Goal: Transaction & Acquisition: Book appointment/travel/reservation

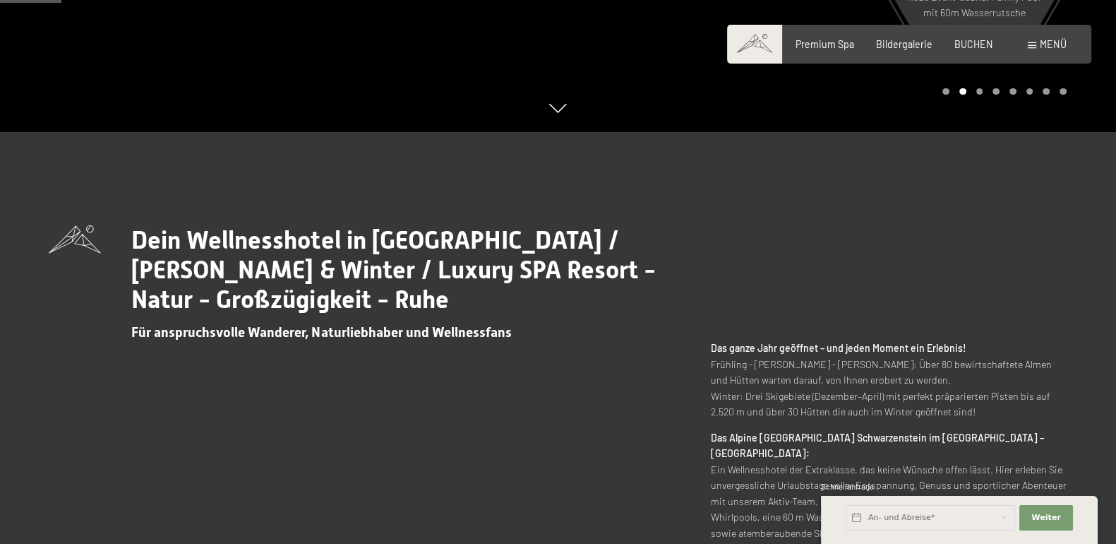
scroll to position [59, 0]
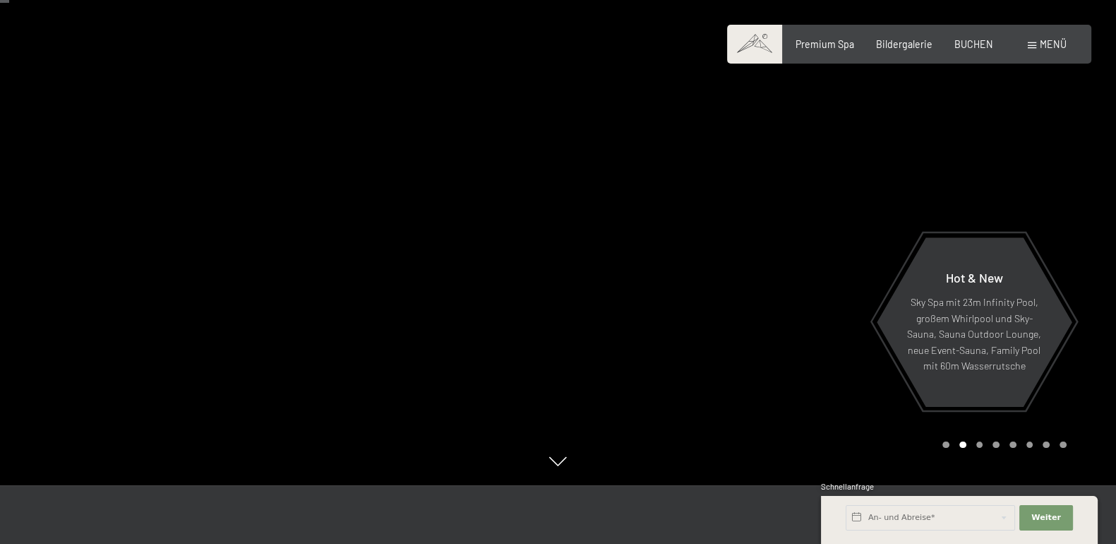
click at [1052, 213] on div at bounding box center [837, 213] width 558 height 544
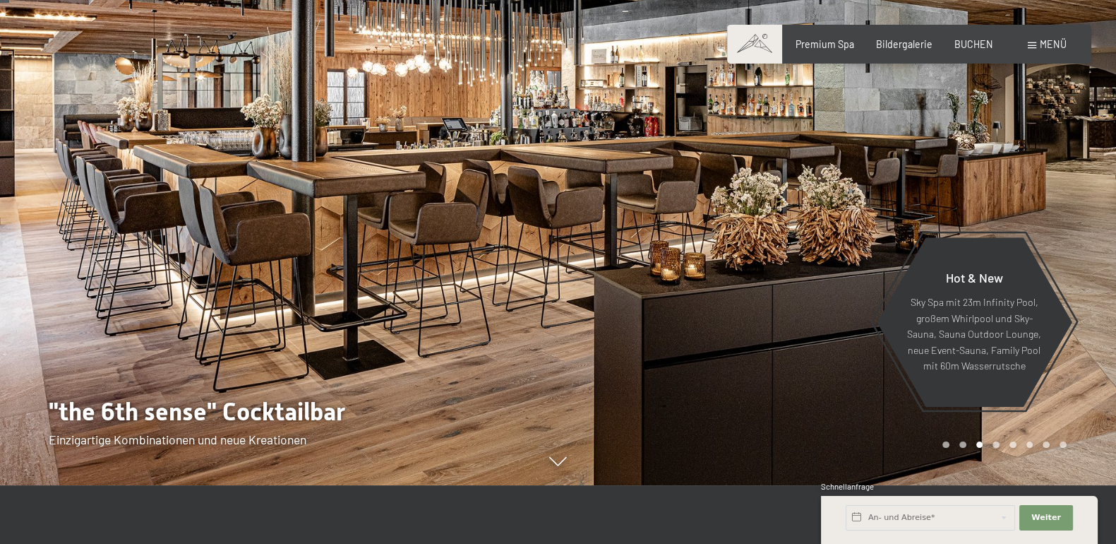
click at [1052, 213] on div at bounding box center [837, 213] width 558 height 544
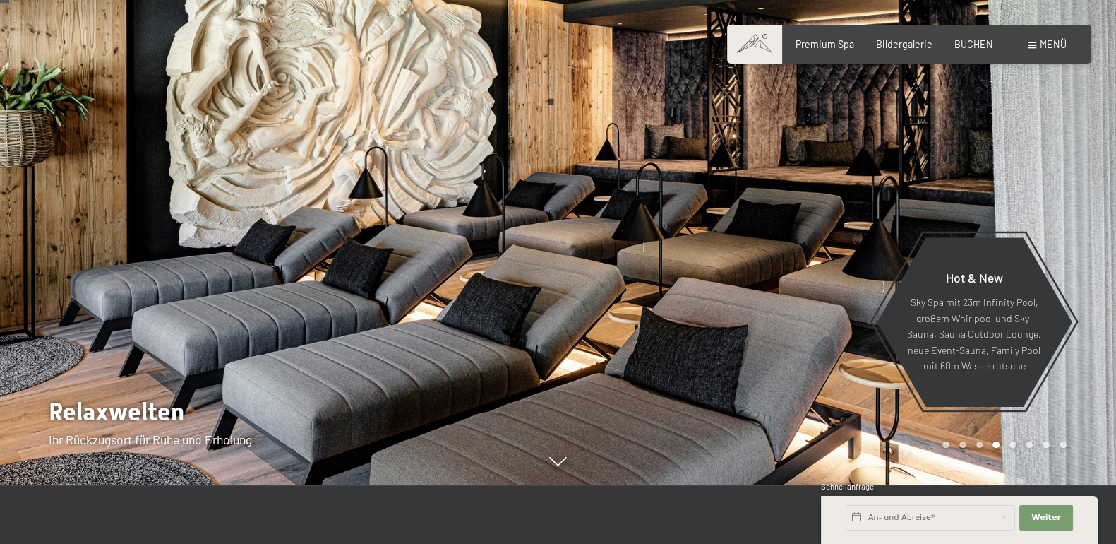
click at [1052, 213] on div at bounding box center [837, 213] width 558 height 544
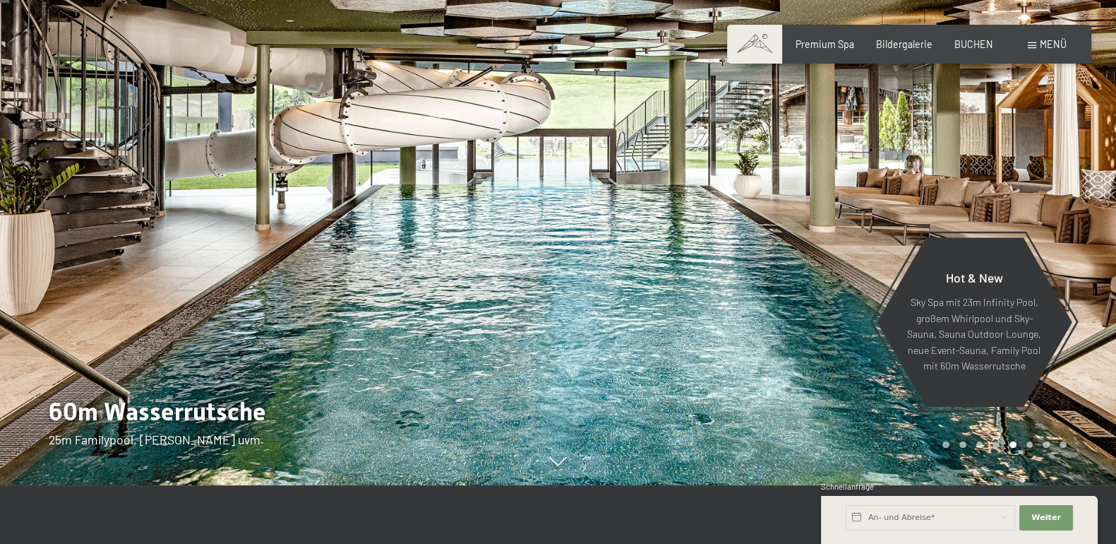
click at [1052, 213] on div at bounding box center [837, 213] width 558 height 544
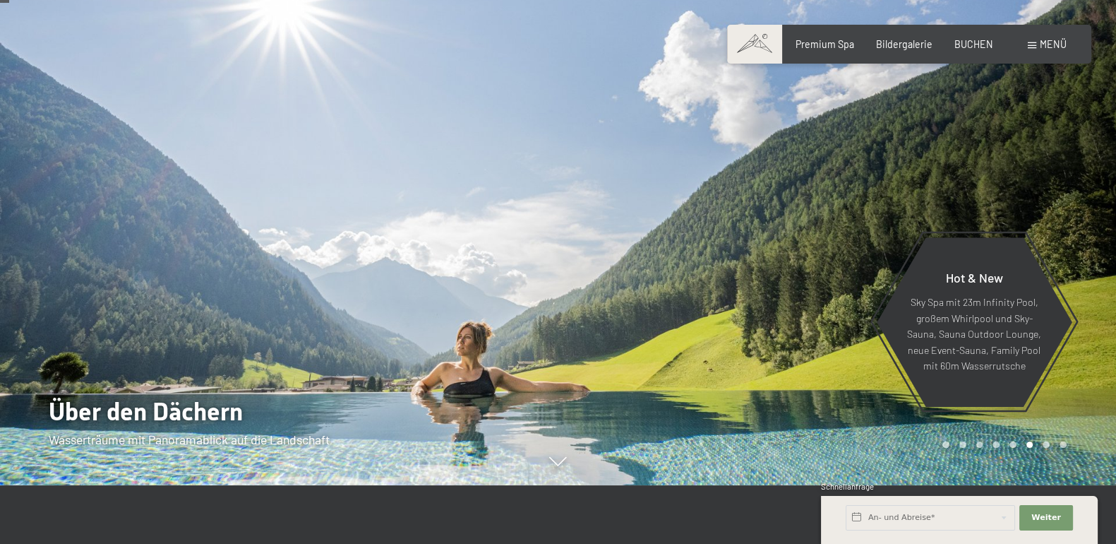
click at [1052, 213] on div at bounding box center [837, 213] width 558 height 544
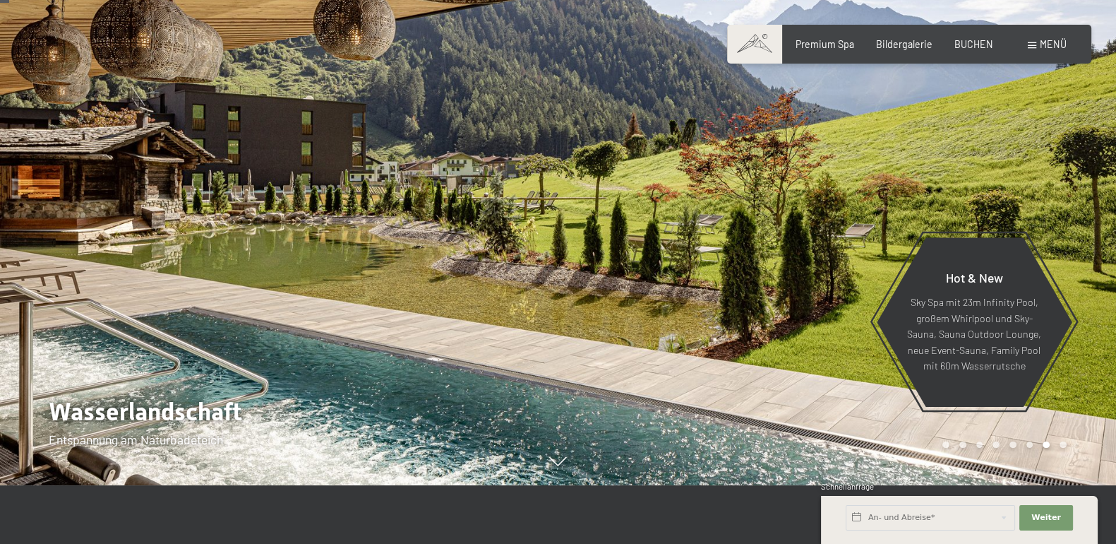
click at [1052, 213] on div at bounding box center [837, 213] width 558 height 544
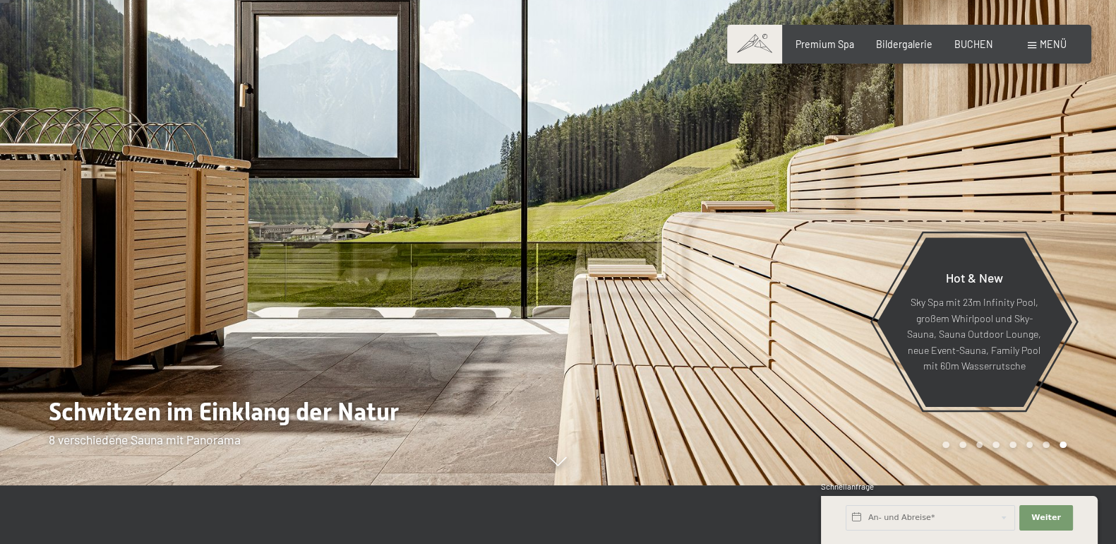
click at [1052, 213] on div at bounding box center [837, 213] width 558 height 544
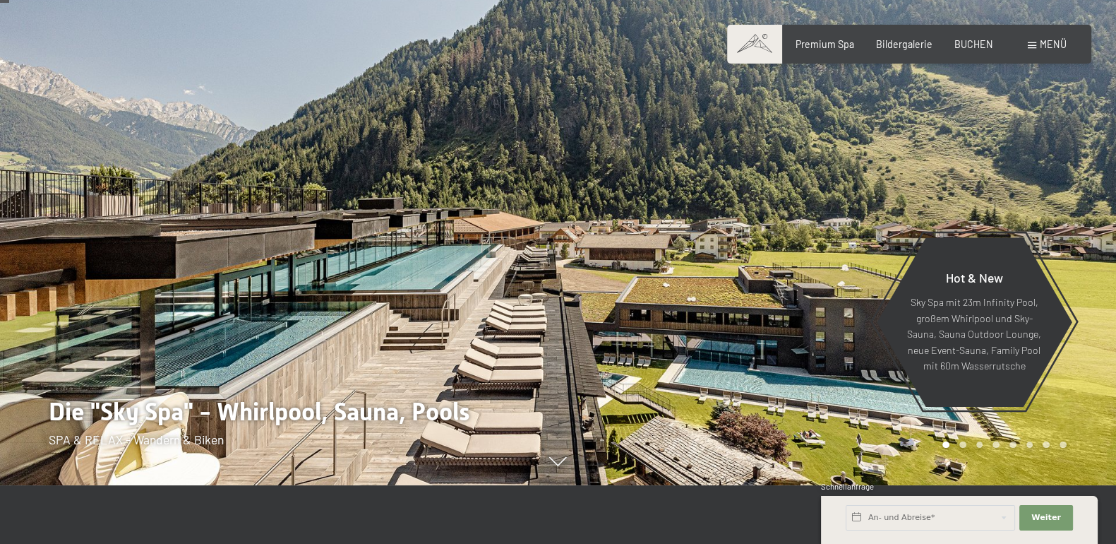
click at [1052, 213] on div at bounding box center [837, 213] width 558 height 544
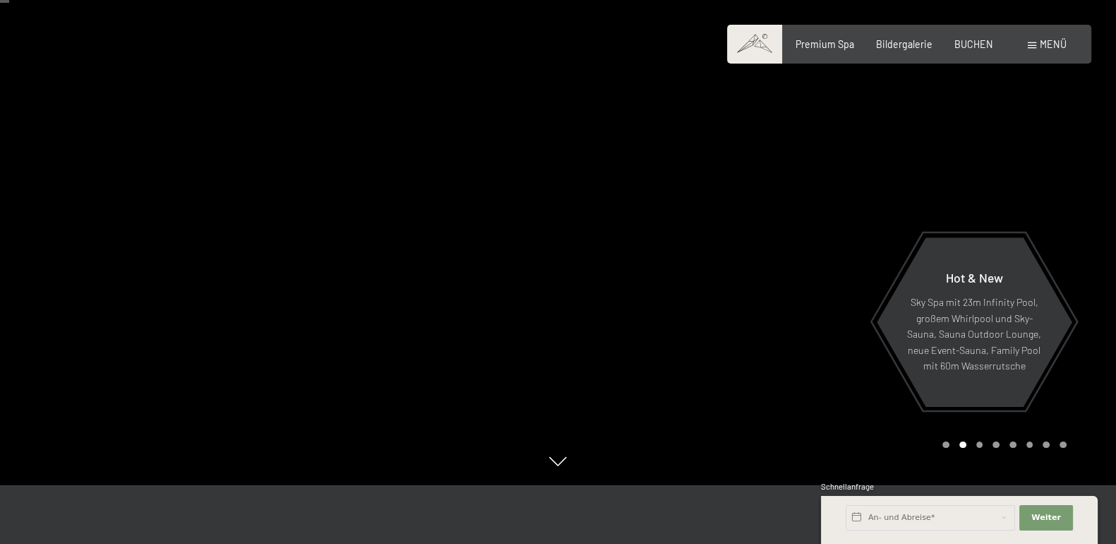
click at [1052, 213] on div at bounding box center [837, 213] width 558 height 544
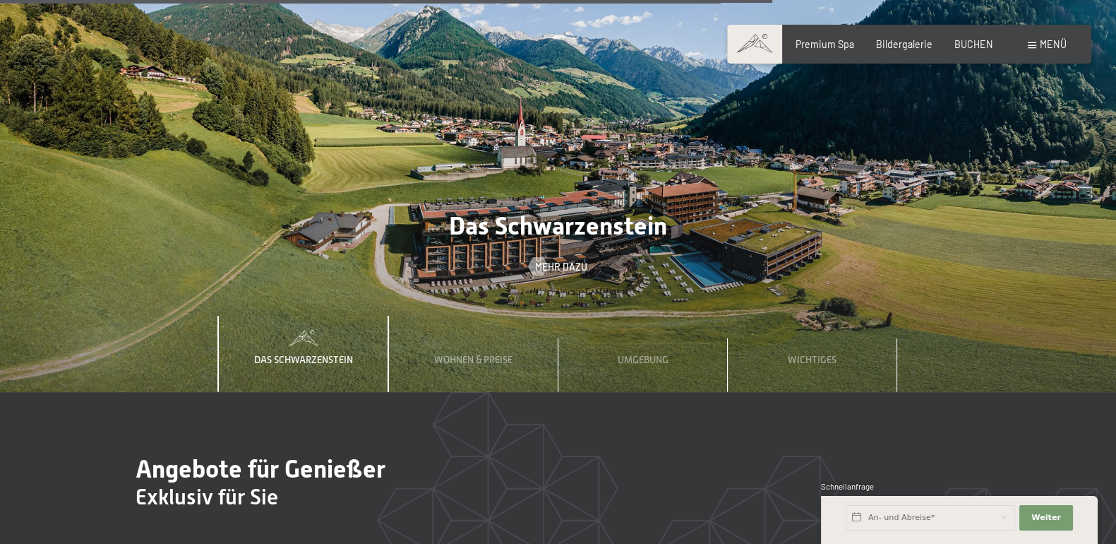
scroll to position [4353, 0]
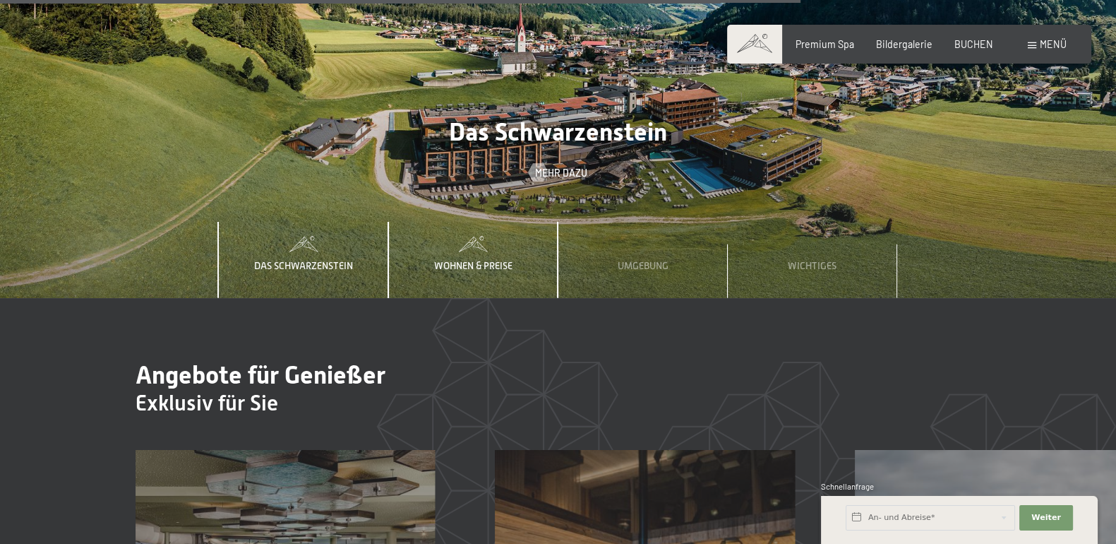
click at [462, 260] on span "Wohnen & Preise" at bounding box center [473, 265] width 78 height 11
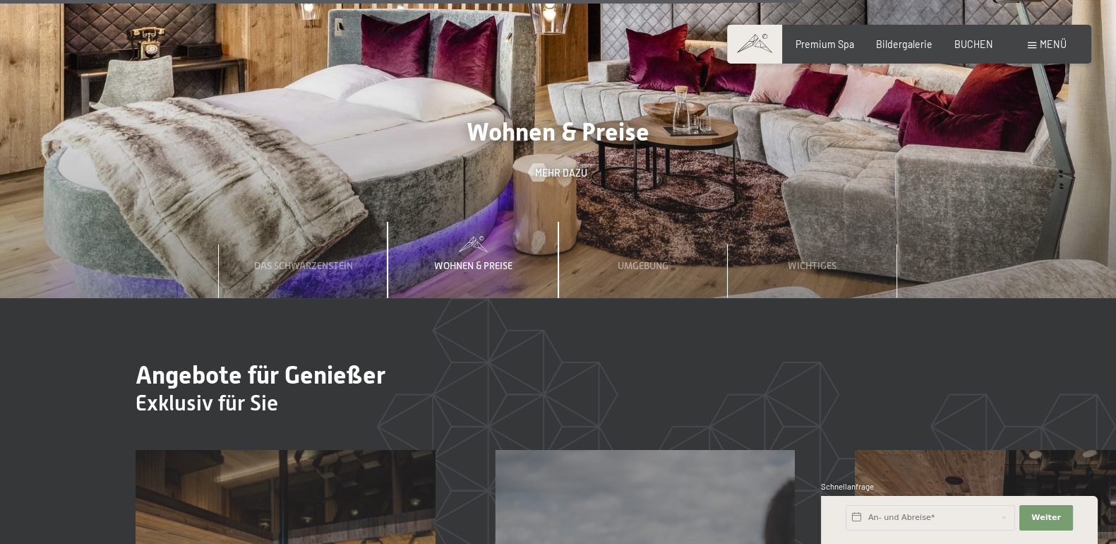
click at [462, 260] on span "Wohnen & Preise" at bounding box center [473, 265] width 78 height 11
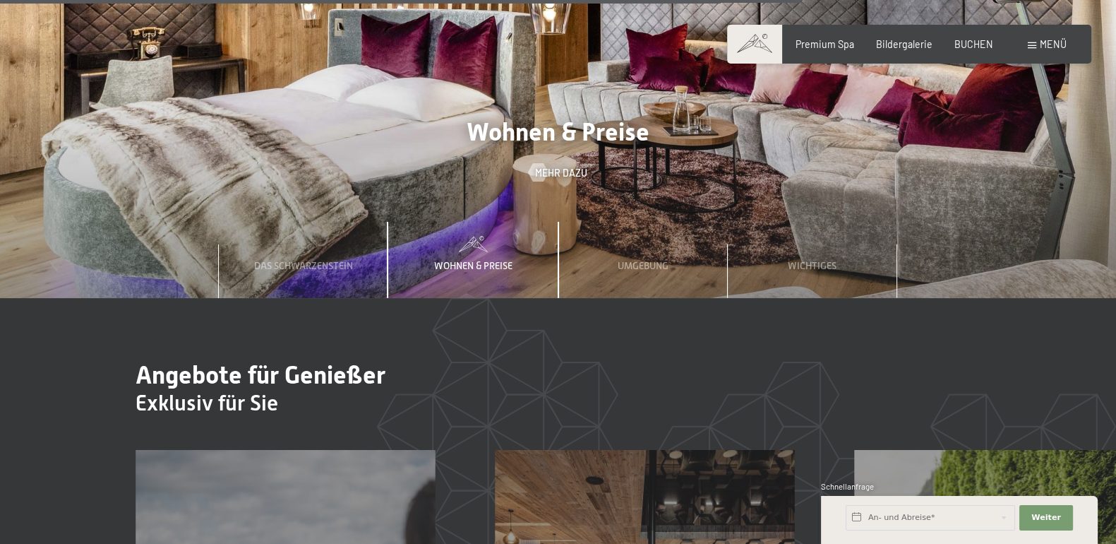
click at [501, 260] on span "Wohnen & Preise" at bounding box center [473, 265] width 78 height 11
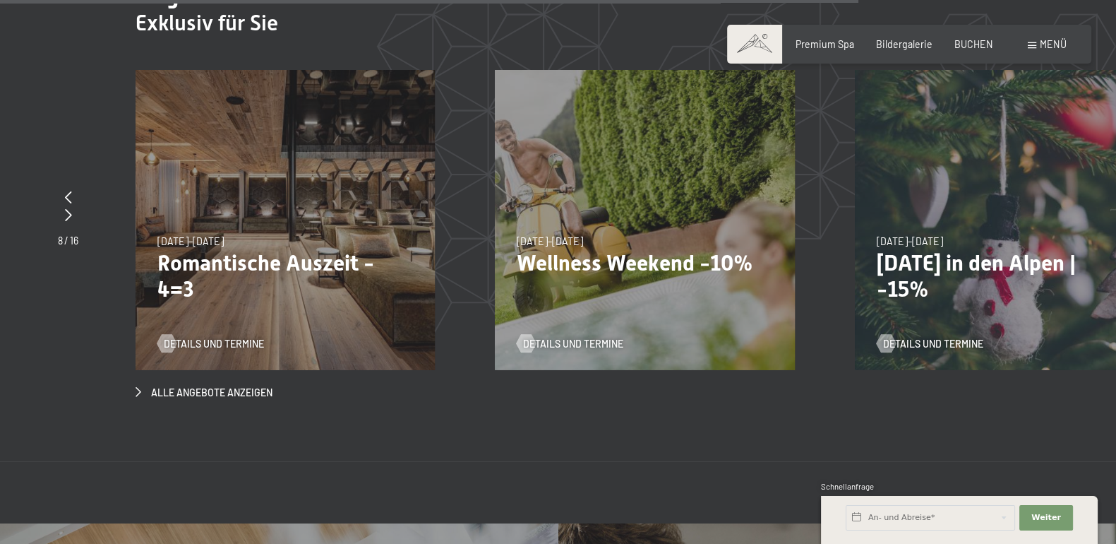
scroll to position [4765, 0]
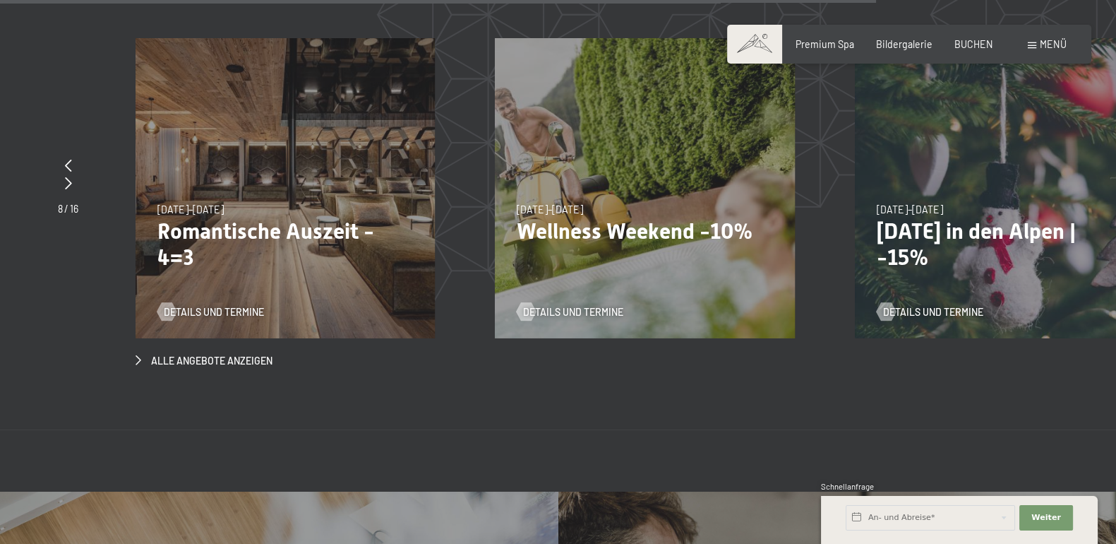
drag, startPoint x: 499, startPoint y: 203, endPoint x: 407, endPoint y: 349, distance: 172.9
click at [407, 349] on section "Angebote für Genießer Exklusiv für Sie slide 11 to 13 of 16 [DATE]–[DATE] [DATE…" at bounding box center [558, 158] width 1116 height 544
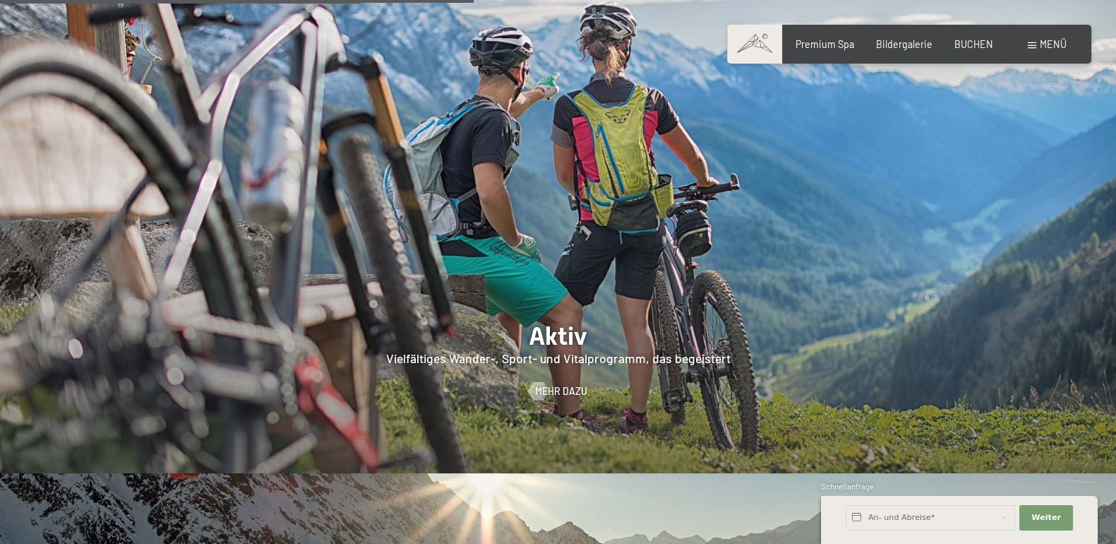
scroll to position [2602, 0]
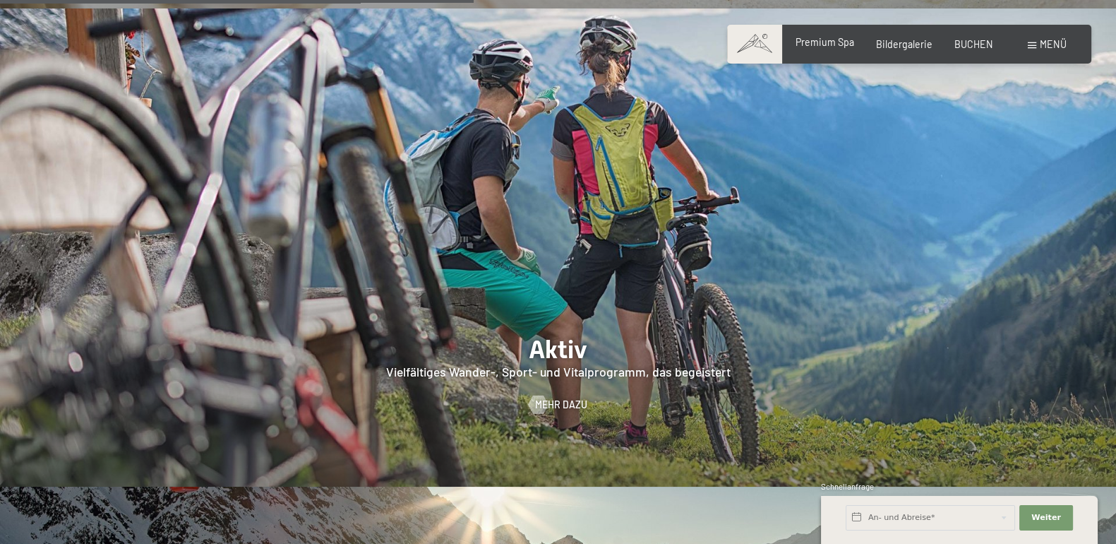
click at [845, 40] on span "Premium Spa" at bounding box center [825, 42] width 59 height 12
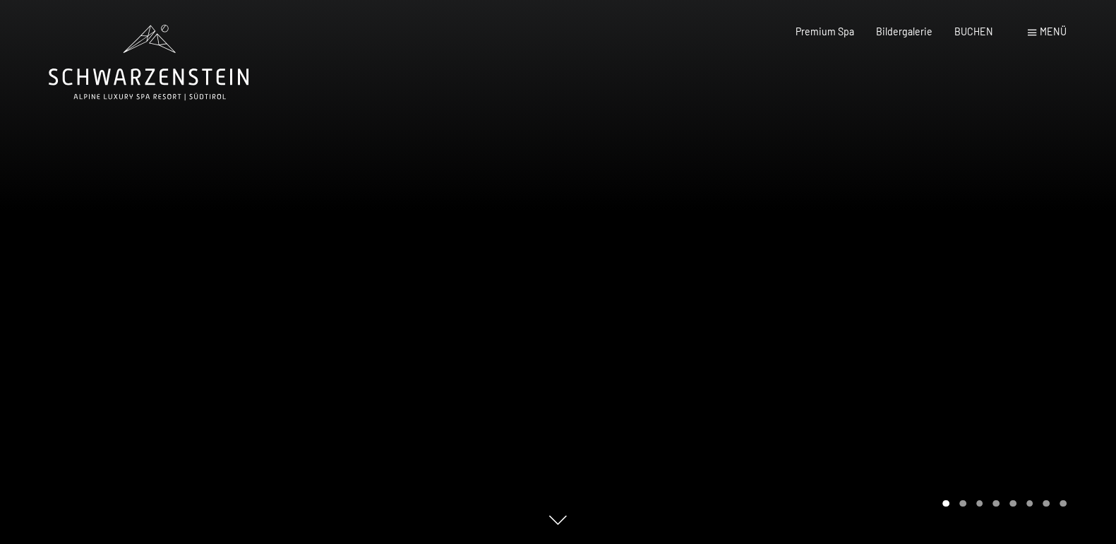
click at [1028, 192] on div at bounding box center [837, 272] width 558 height 544
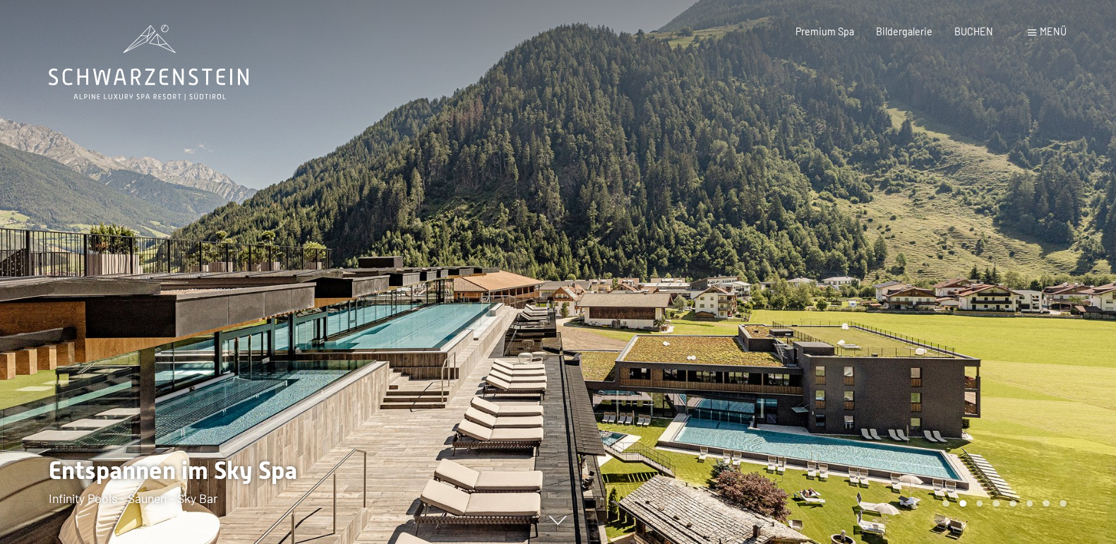
click at [1028, 192] on div at bounding box center [837, 272] width 558 height 544
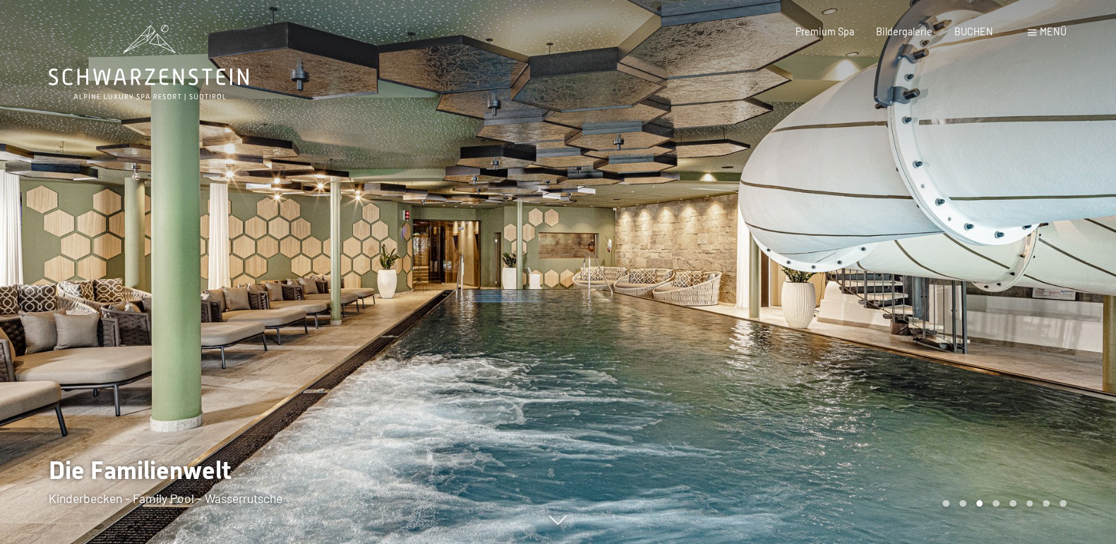
click at [1028, 192] on div at bounding box center [837, 272] width 558 height 544
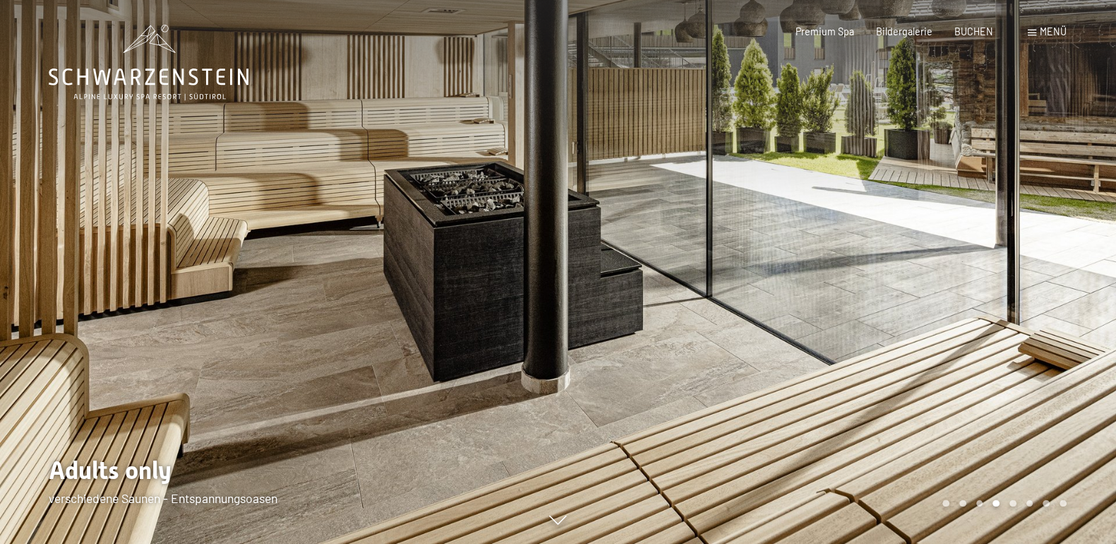
click at [1028, 192] on div at bounding box center [837, 272] width 558 height 544
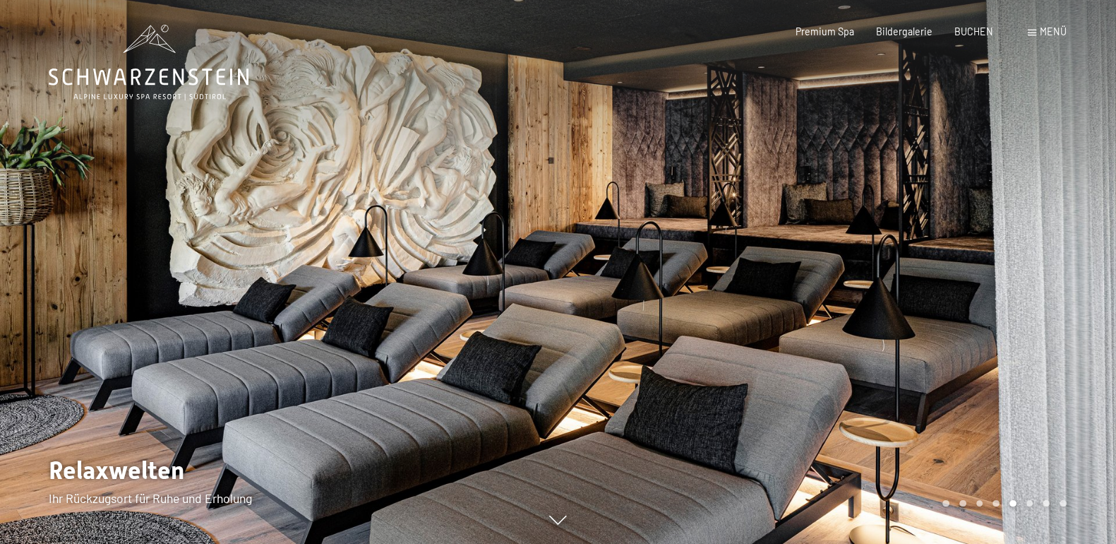
click at [1028, 192] on div at bounding box center [837, 272] width 558 height 544
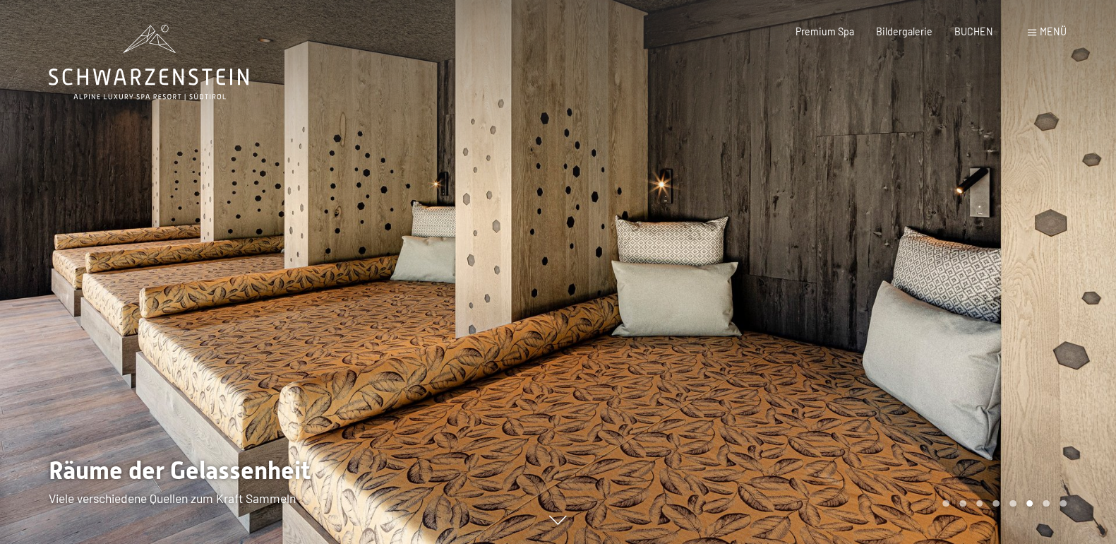
click at [1028, 192] on div at bounding box center [837, 272] width 558 height 544
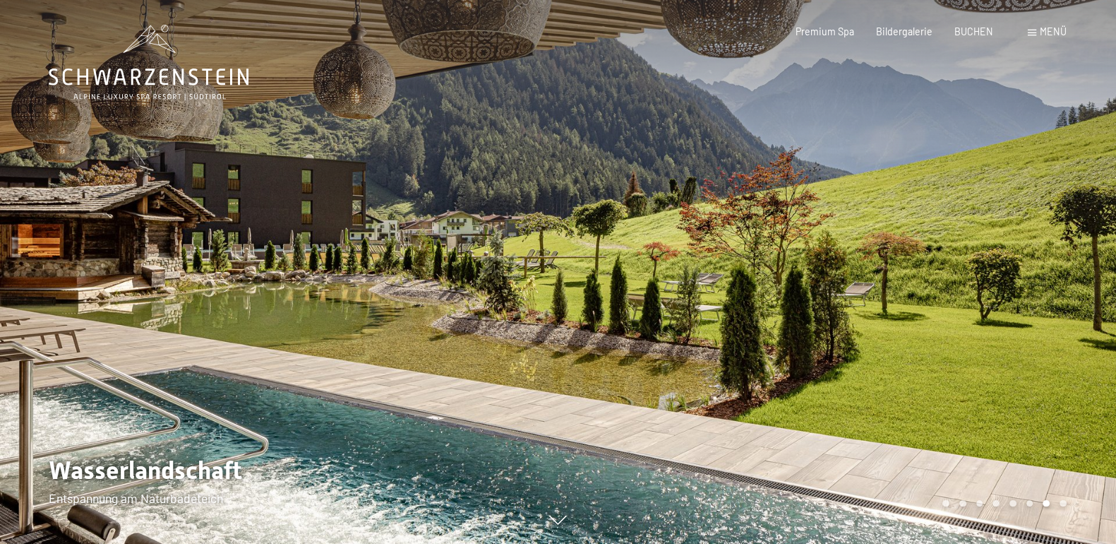
click at [1028, 192] on div at bounding box center [837, 272] width 558 height 544
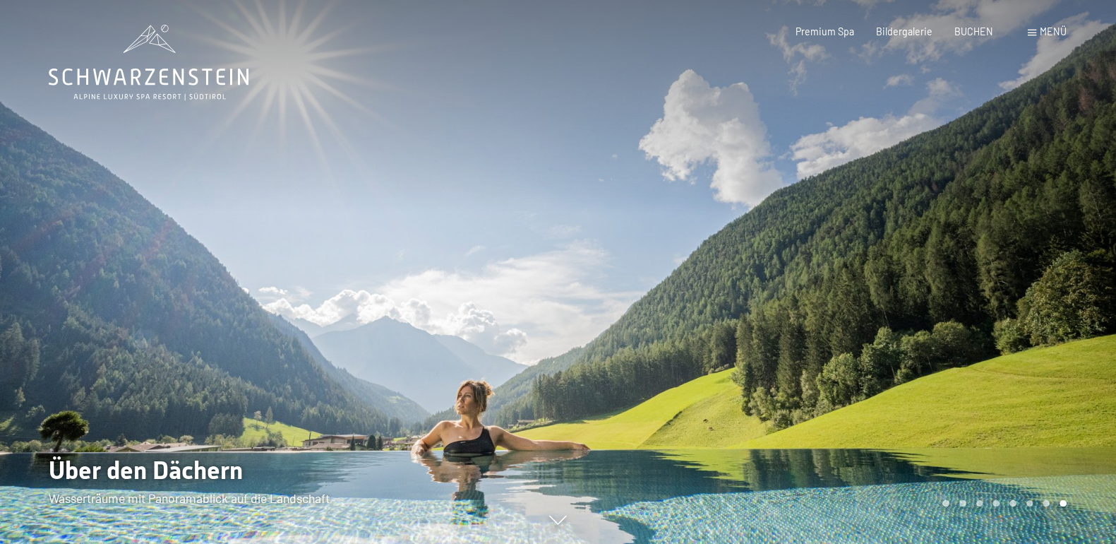
click at [1028, 192] on div at bounding box center [837, 272] width 558 height 544
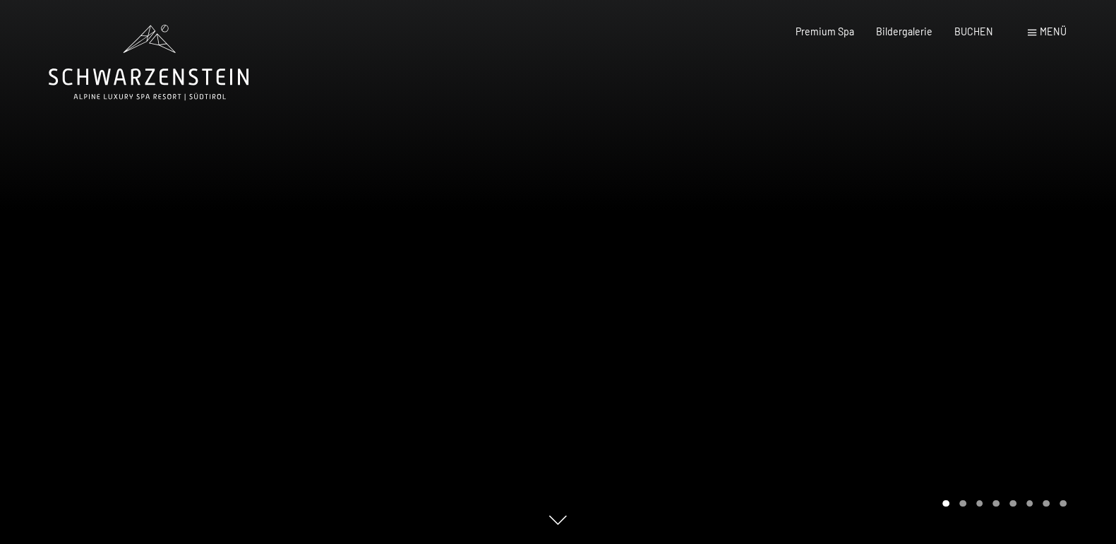
click at [1028, 192] on div at bounding box center [837, 272] width 558 height 544
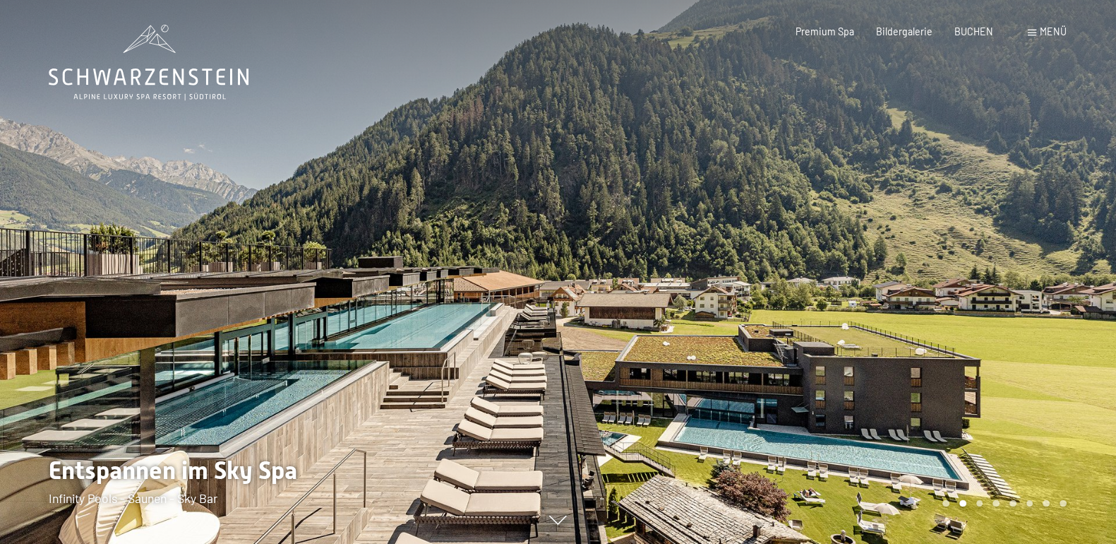
click at [1028, 192] on div at bounding box center [837, 272] width 558 height 544
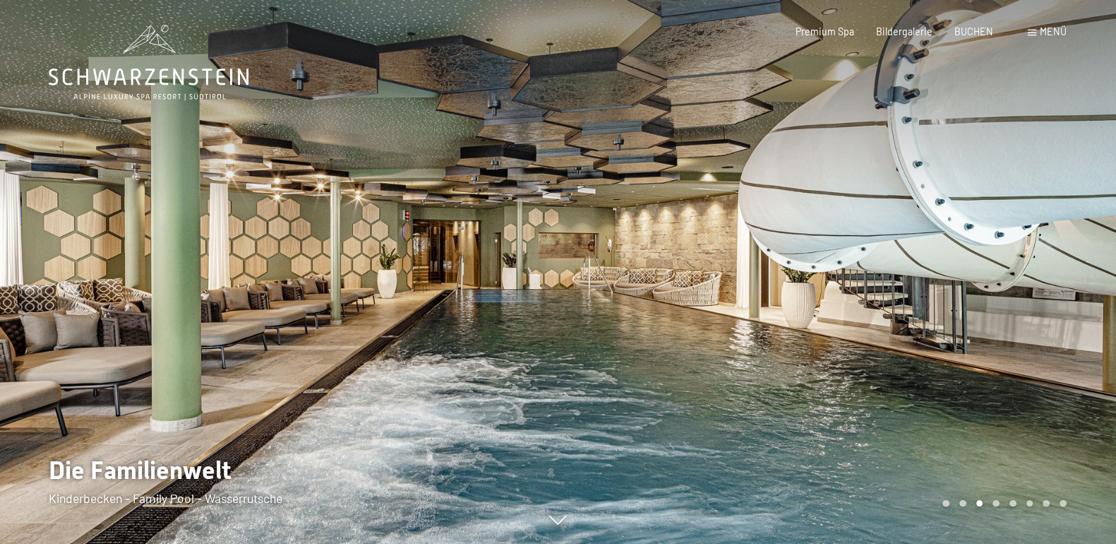
click at [1028, 192] on div at bounding box center [837, 272] width 558 height 544
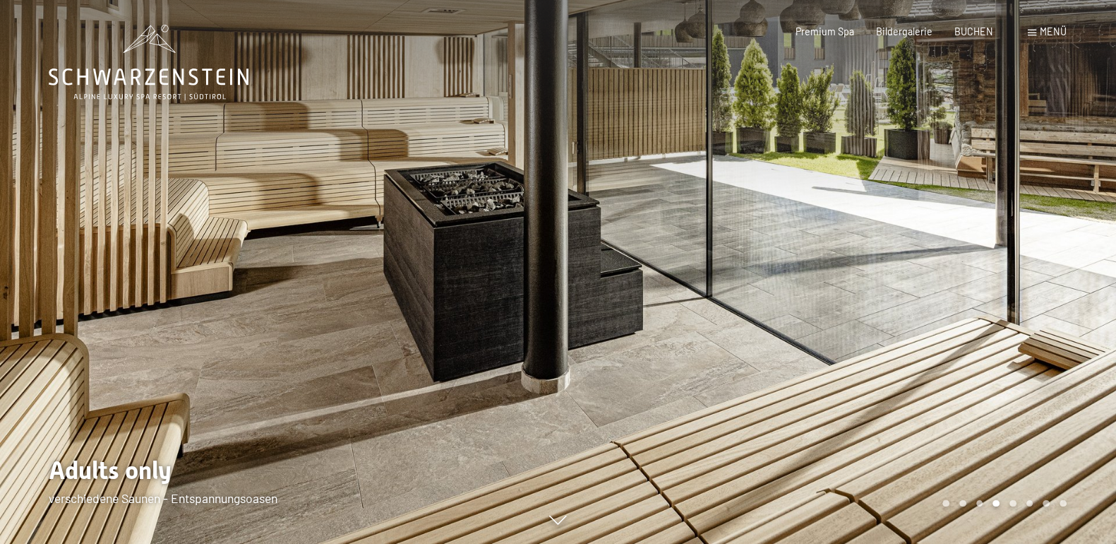
click at [1028, 192] on div at bounding box center [837, 272] width 558 height 544
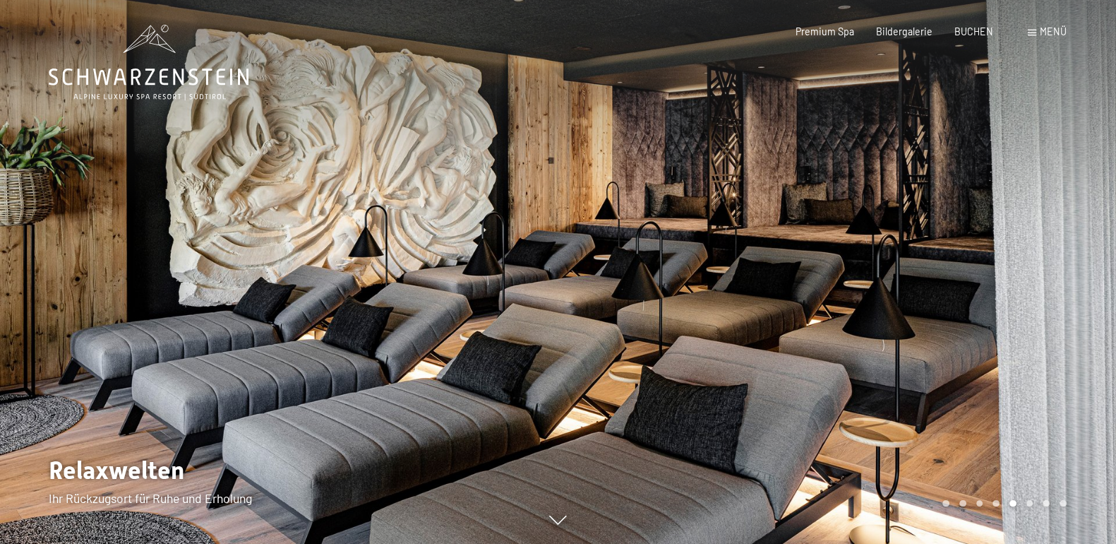
click at [1028, 192] on div at bounding box center [837, 272] width 558 height 544
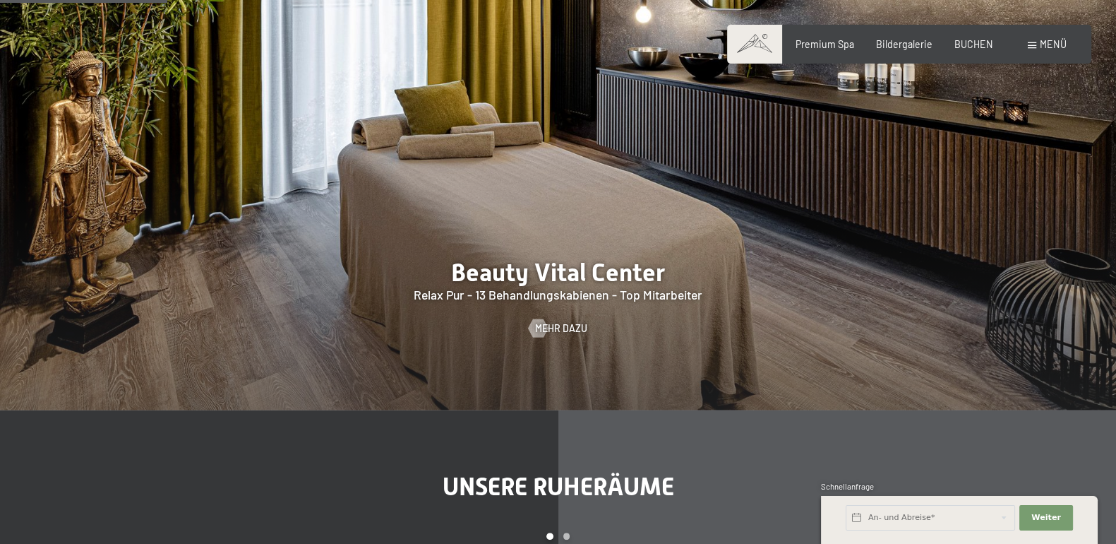
scroll to position [941, 0]
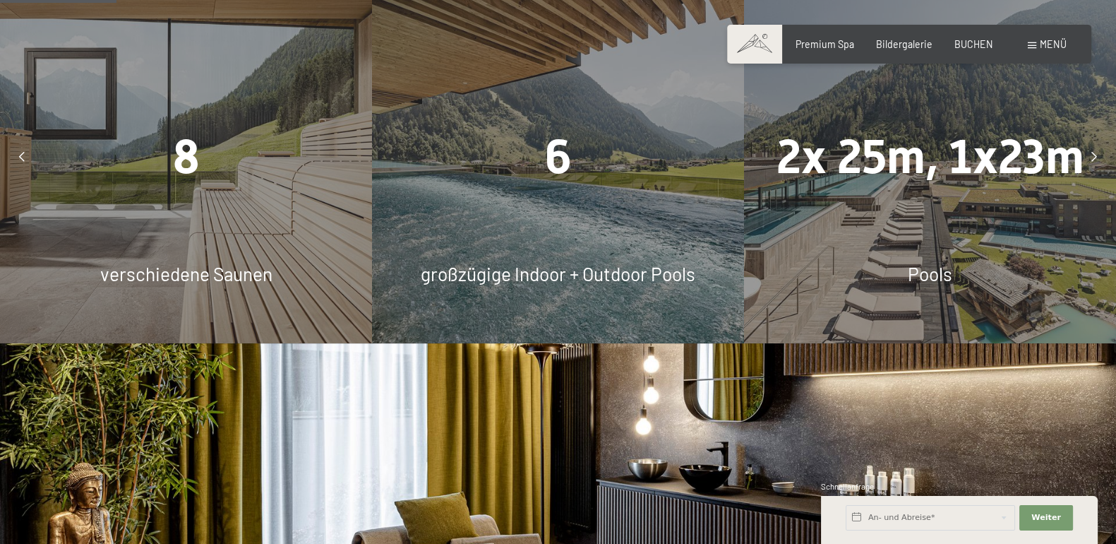
click at [1093, 159] on icon at bounding box center [1094, 157] width 6 height 10
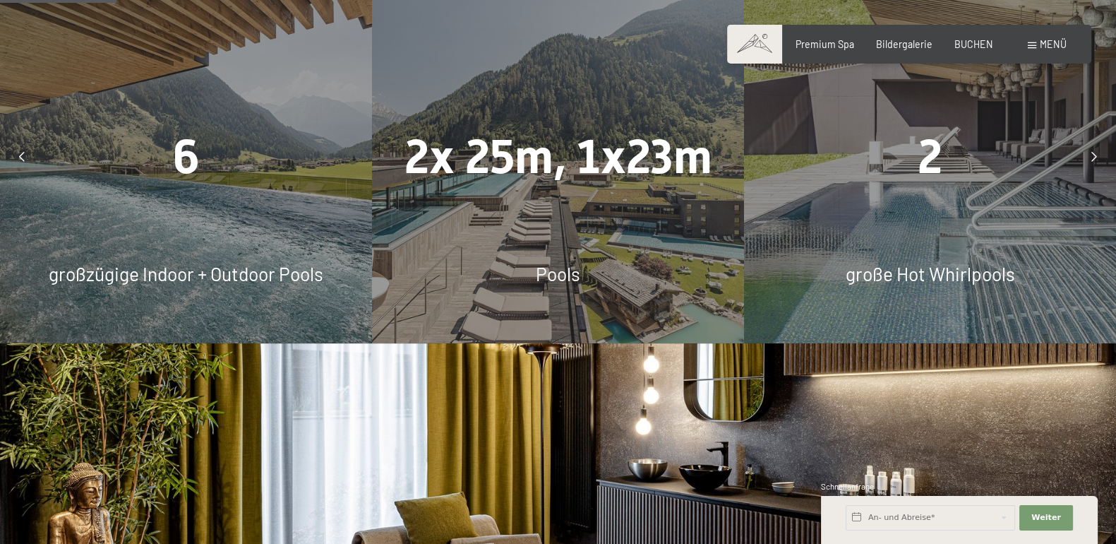
click at [1093, 159] on icon at bounding box center [1094, 157] width 6 height 10
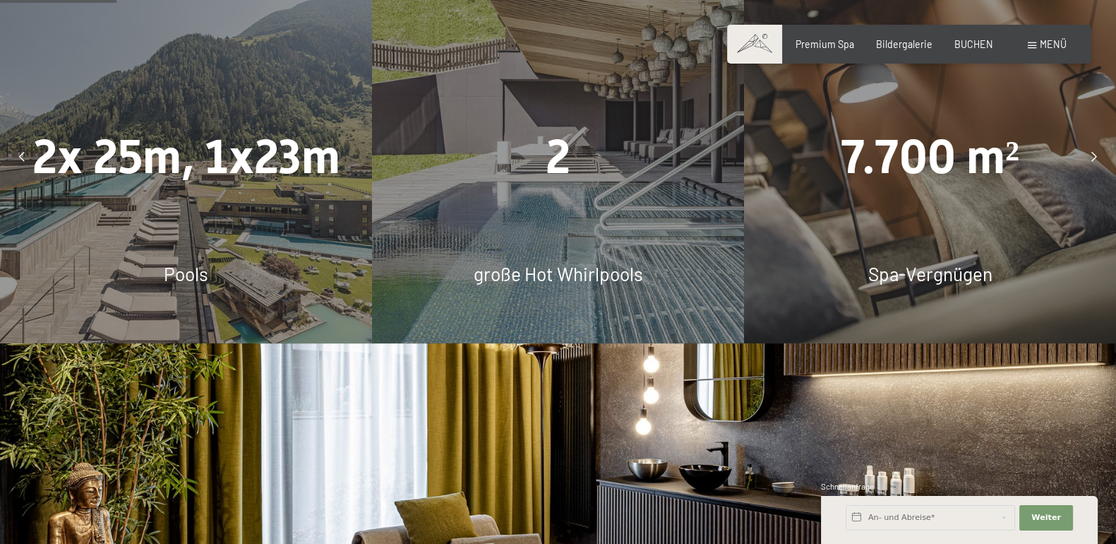
click at [1093, 159] on icon at bounding box center [1094, 157] width 6 height 10
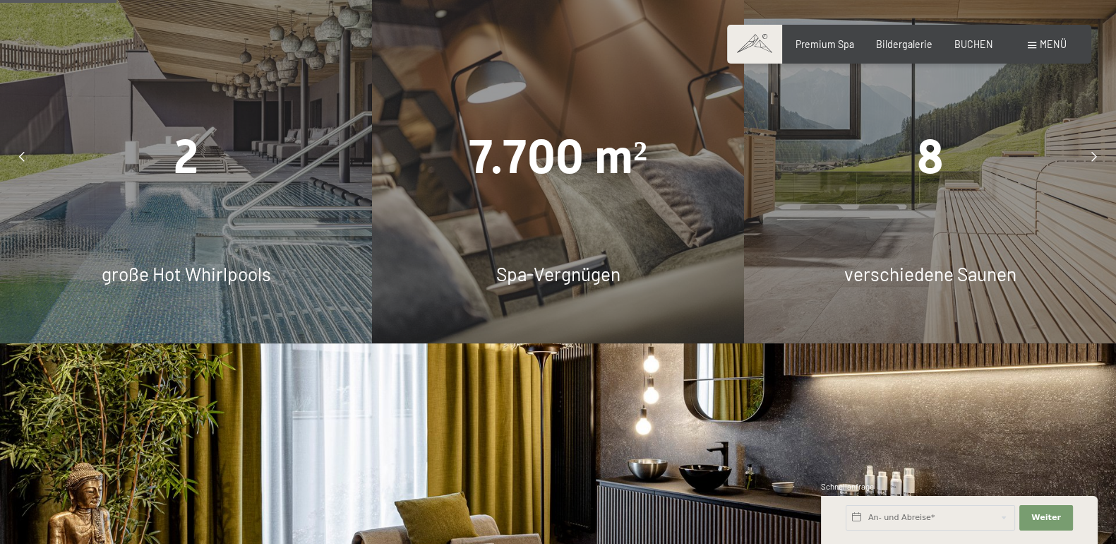
click at [1093, 159] on icon at bounding box center [1094, 157] width 6 height 10
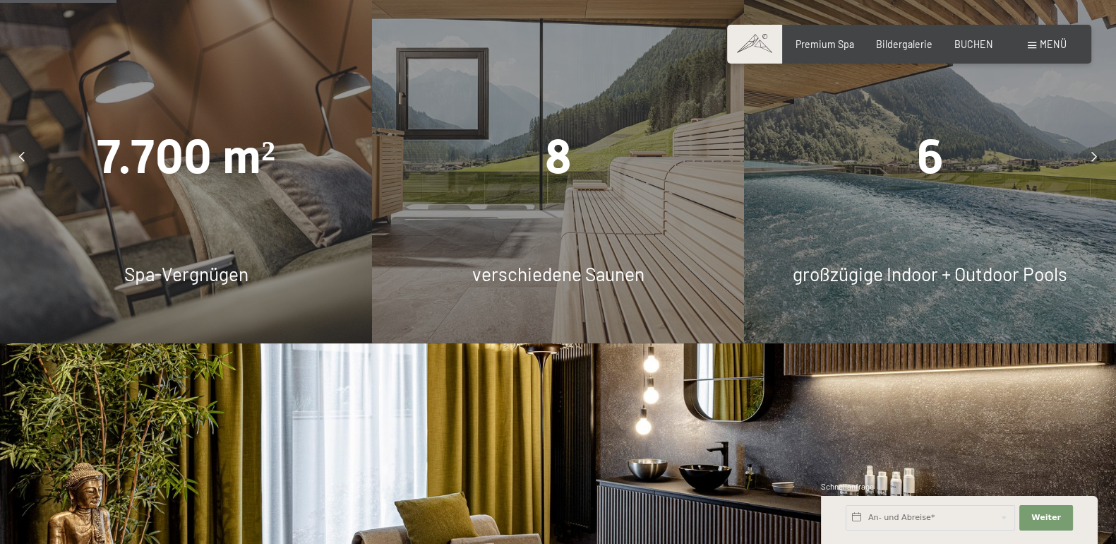
click at [1093, 159] on icon at bounding box center [1094, 157] width 6 height 10
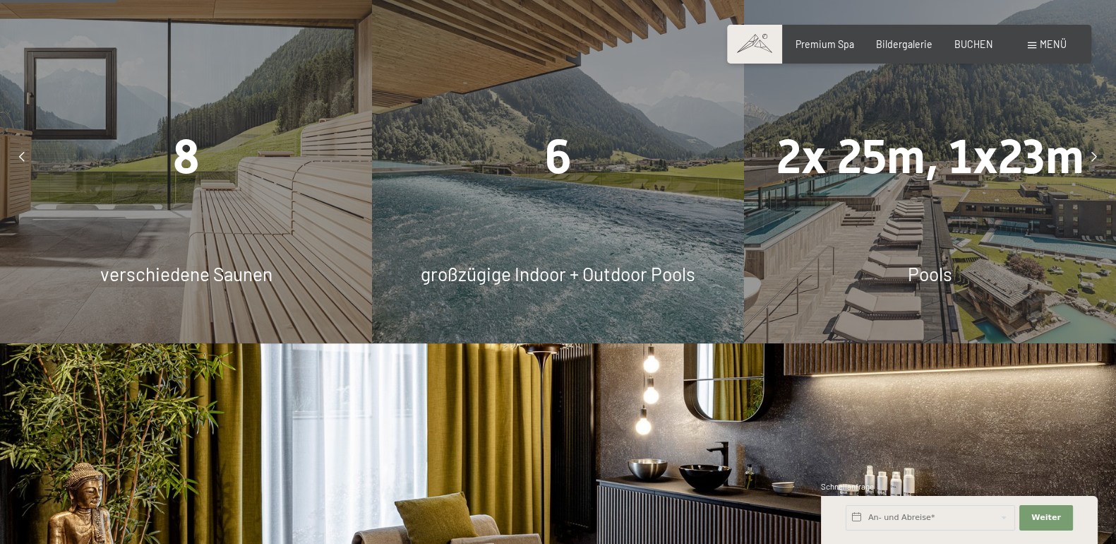
click at [1087, 155] on div at bounding box center [1094, 157] width 31 height 31
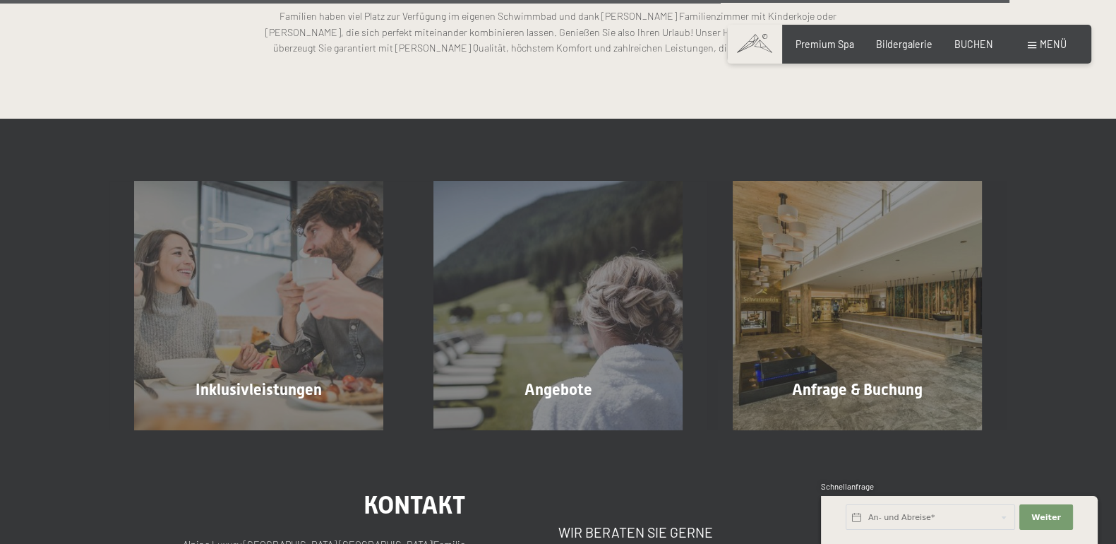
scroll to position [3647, 0]
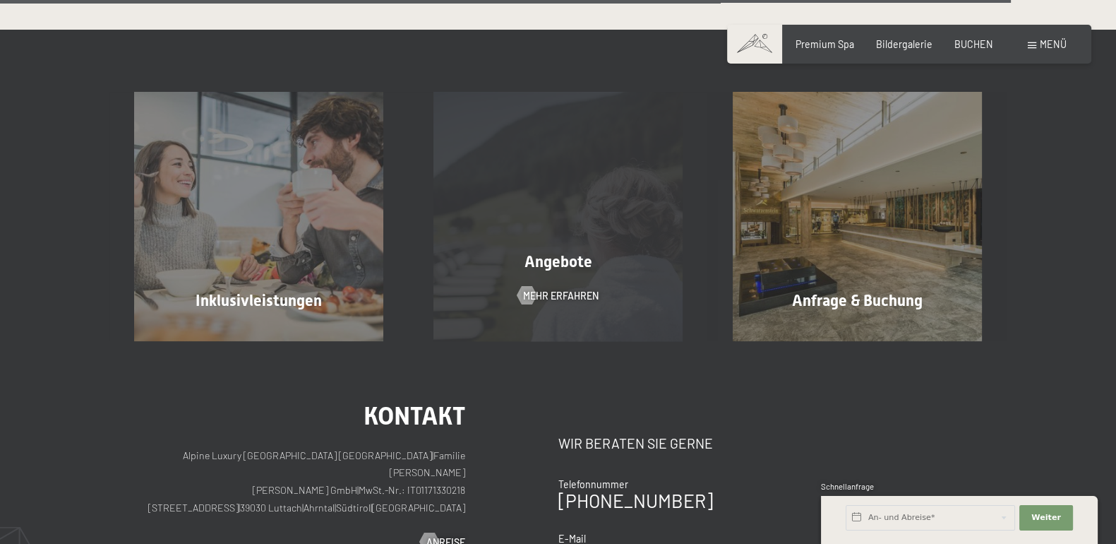
click at [523, 244] on div "Angebote Mehr erfahren" at bounding box center [558, 216] width 299 height 249
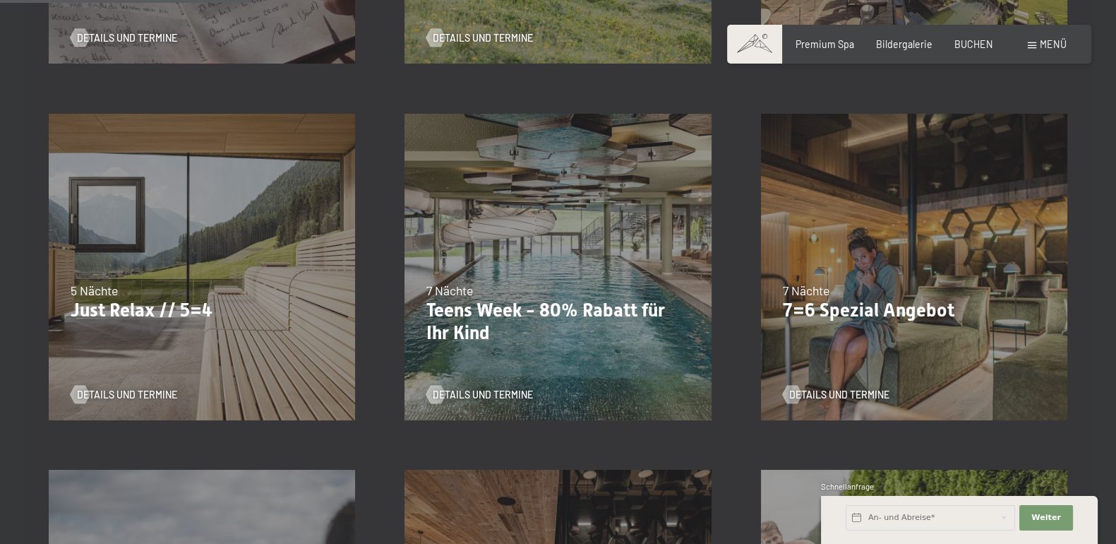
scroll to position [647, 0]
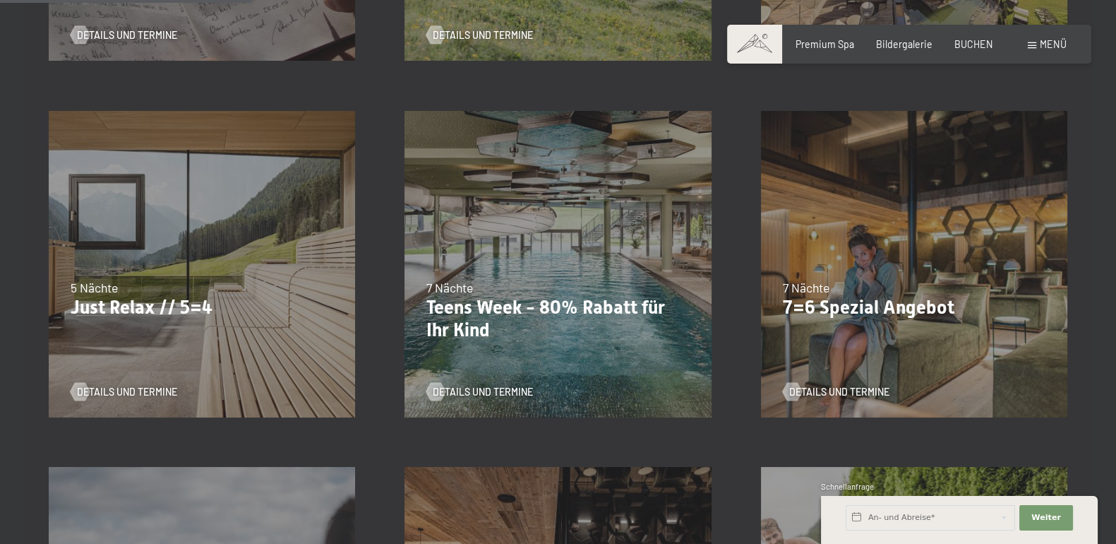
click at [894, 280] on div "7 Nächte" at bounding box center [914, 288] width 263 height 18
click at [830, 389] on span "Details und Termine" at bounding box center [853, 392] width 100 height 14
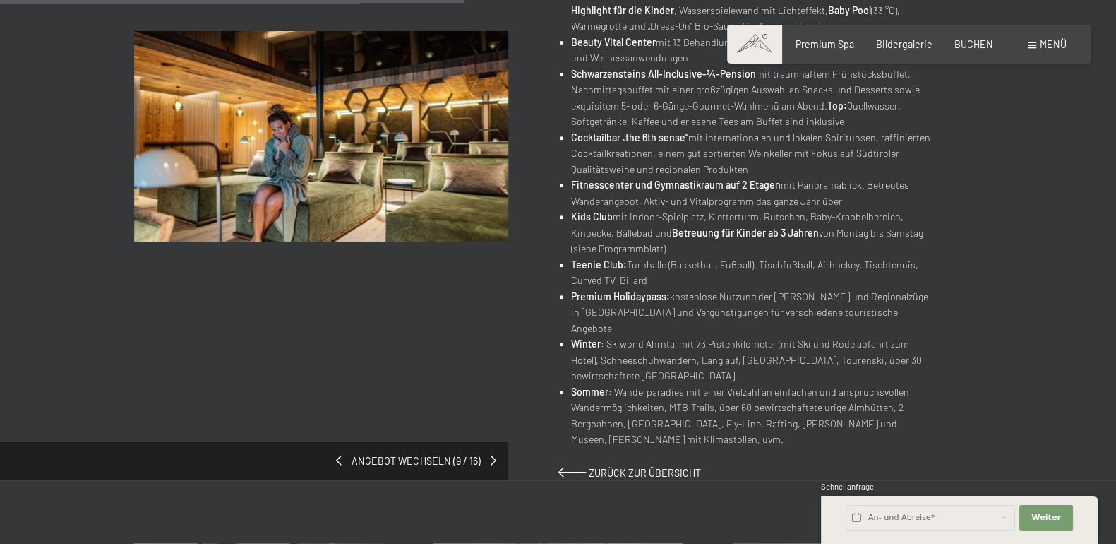
scroll to position [705, 0]
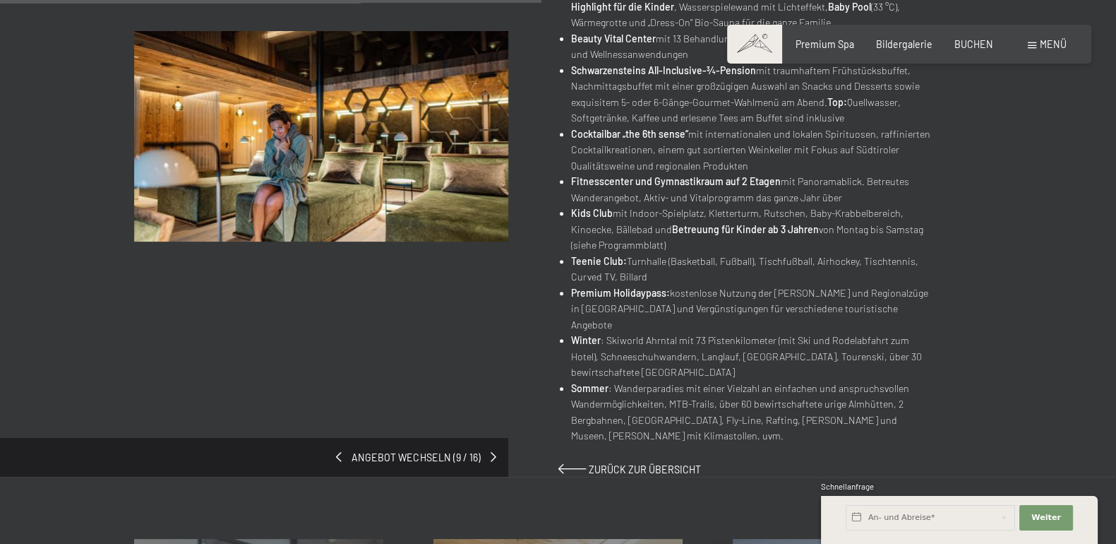
drag, startPoint x: 320, startPoint y: 187, endPoint x: 134, endPoint y: 324, distance: 230.7
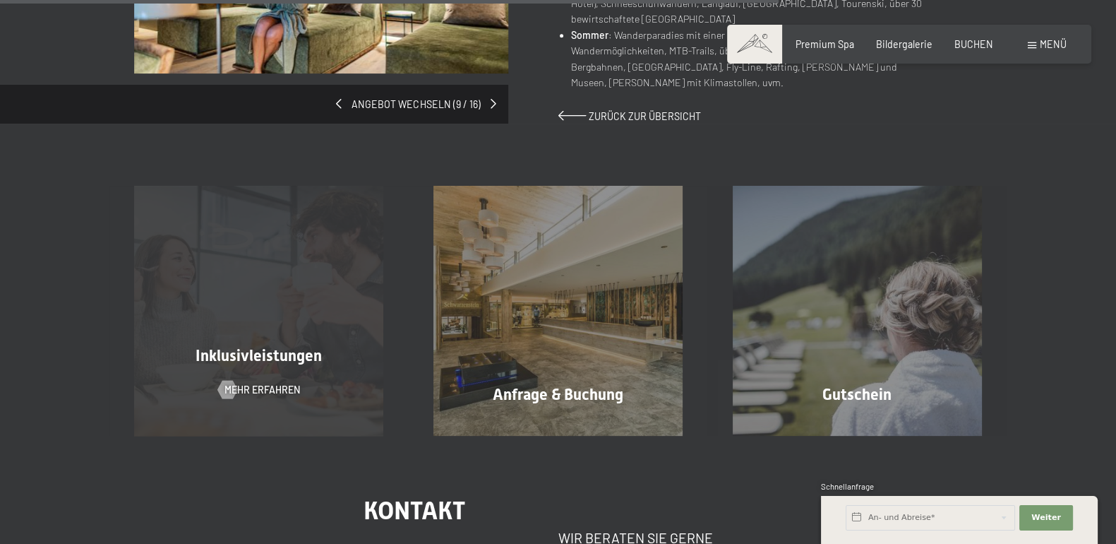
scroll to position [1059, 0]
click at [253, 382] on span "Mehr erfahren" at bounding box center [277, 389] width 76 height 14
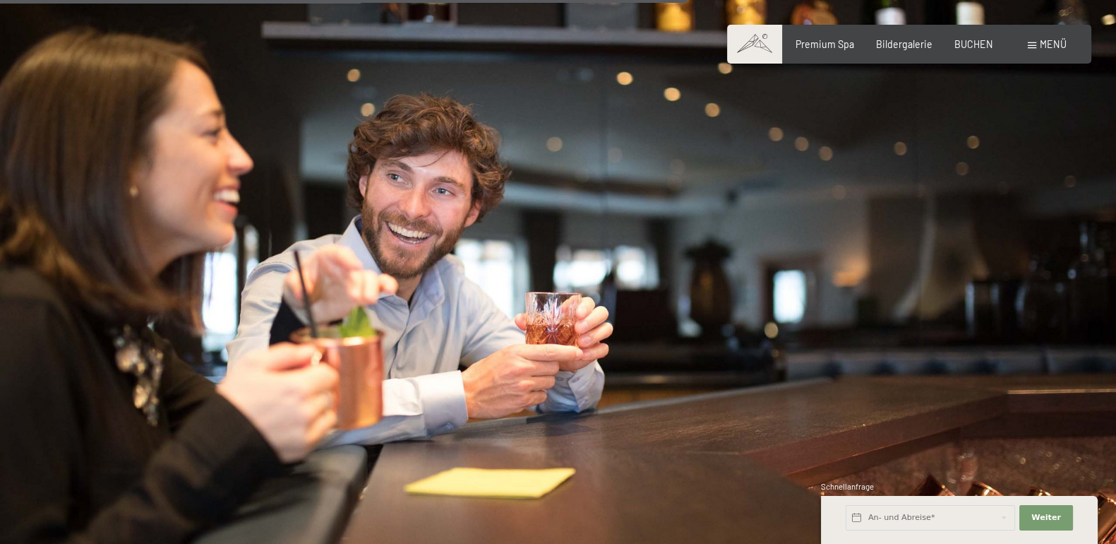
scroll to position [1588, 0]
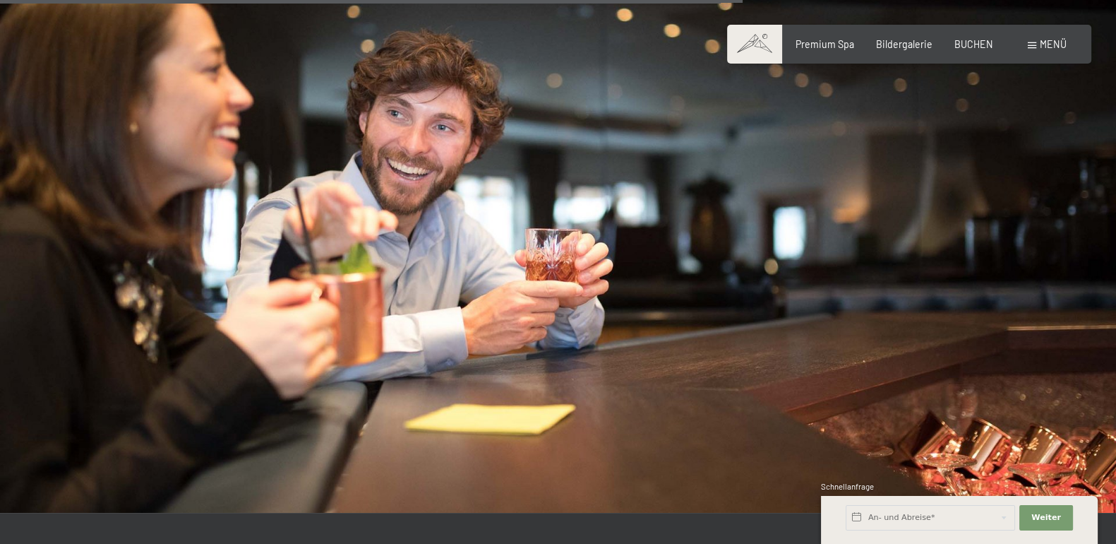
drag, startPoint x: 273, startPoint y: 299, endPoint x: 762, endPoint y: 282, distance: 489.5
click at [762, 282] on img at bounding box center [558, 198] width 1116 height 628
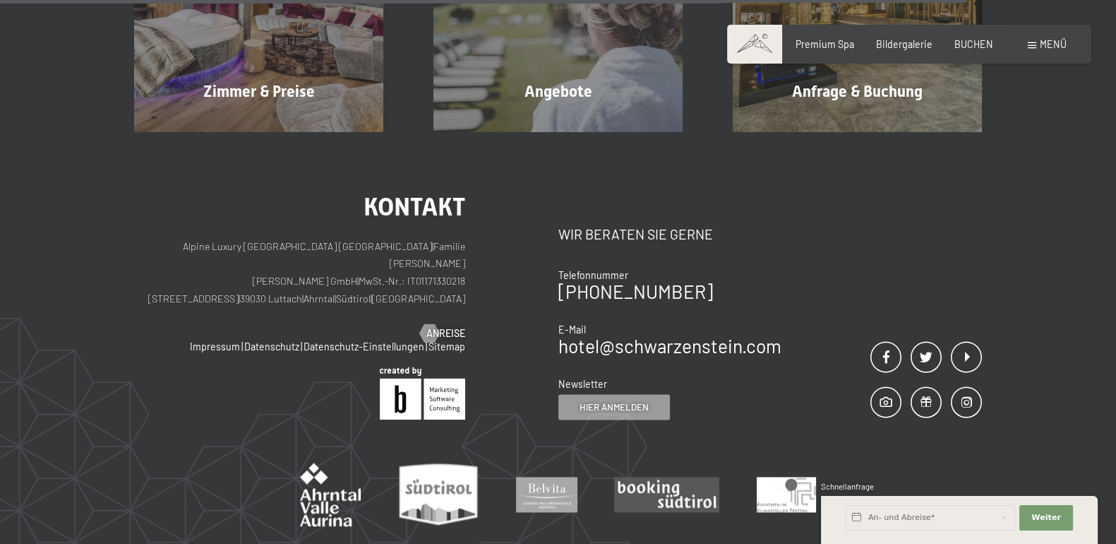
scroll to position [2353, 0]
